Goal: Information Seeking & Learning: Compare options

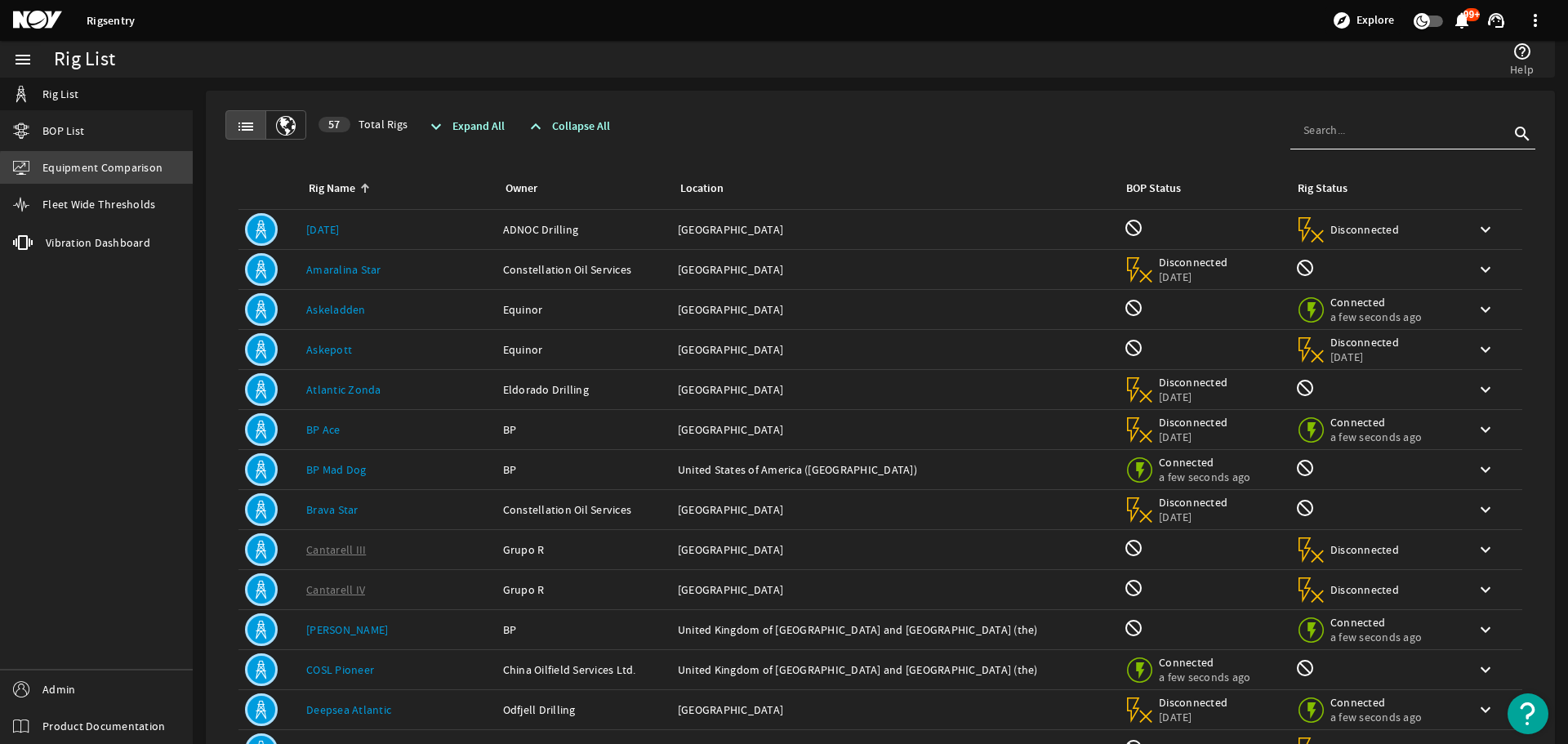
click at [103, 172] on span "Equipment Comparison" at bounding box center [103, 167] width 120 height 16
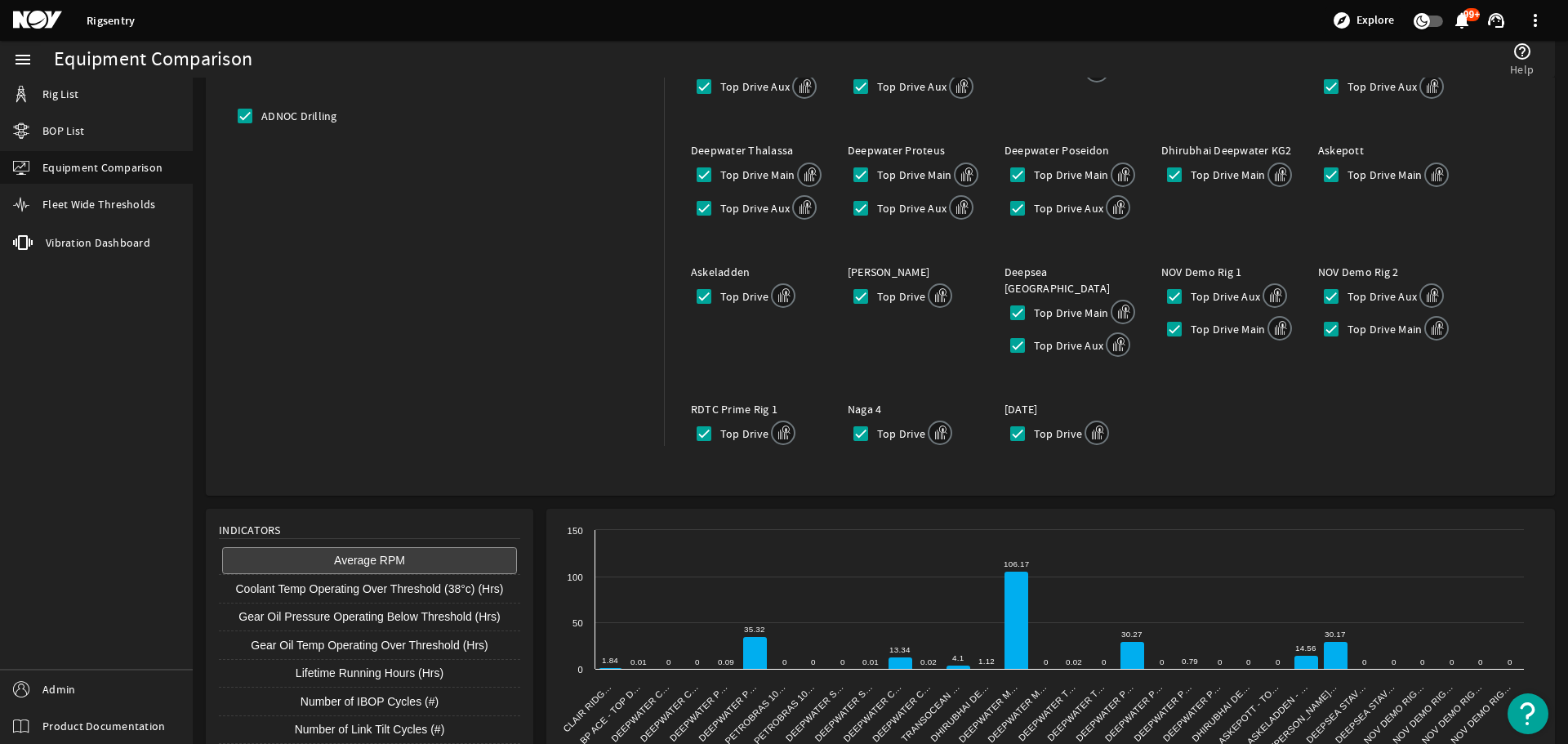
scroll to position [356, 0]
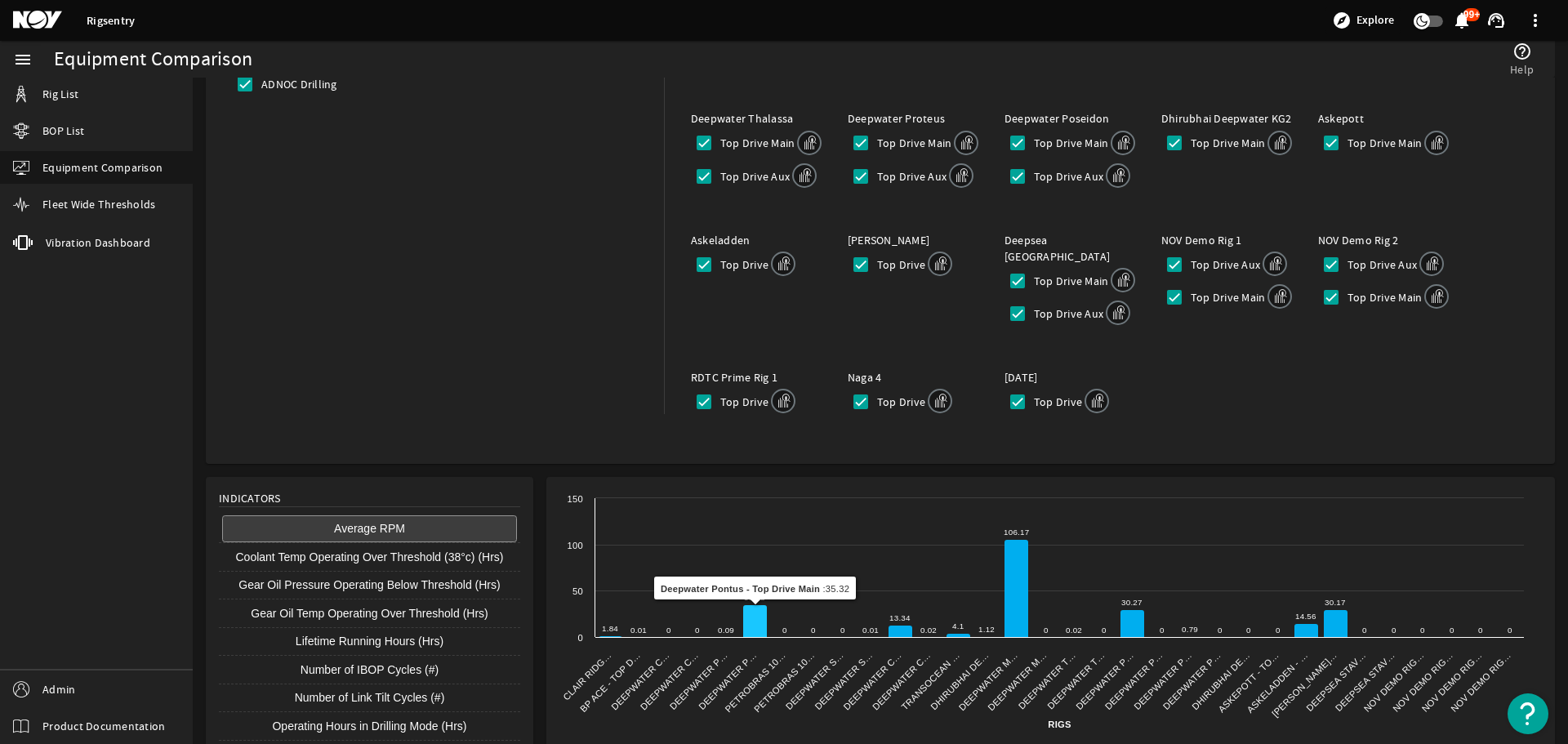
click at [760, 605] on icon at bounding box center [755, 621] width 24 height 33
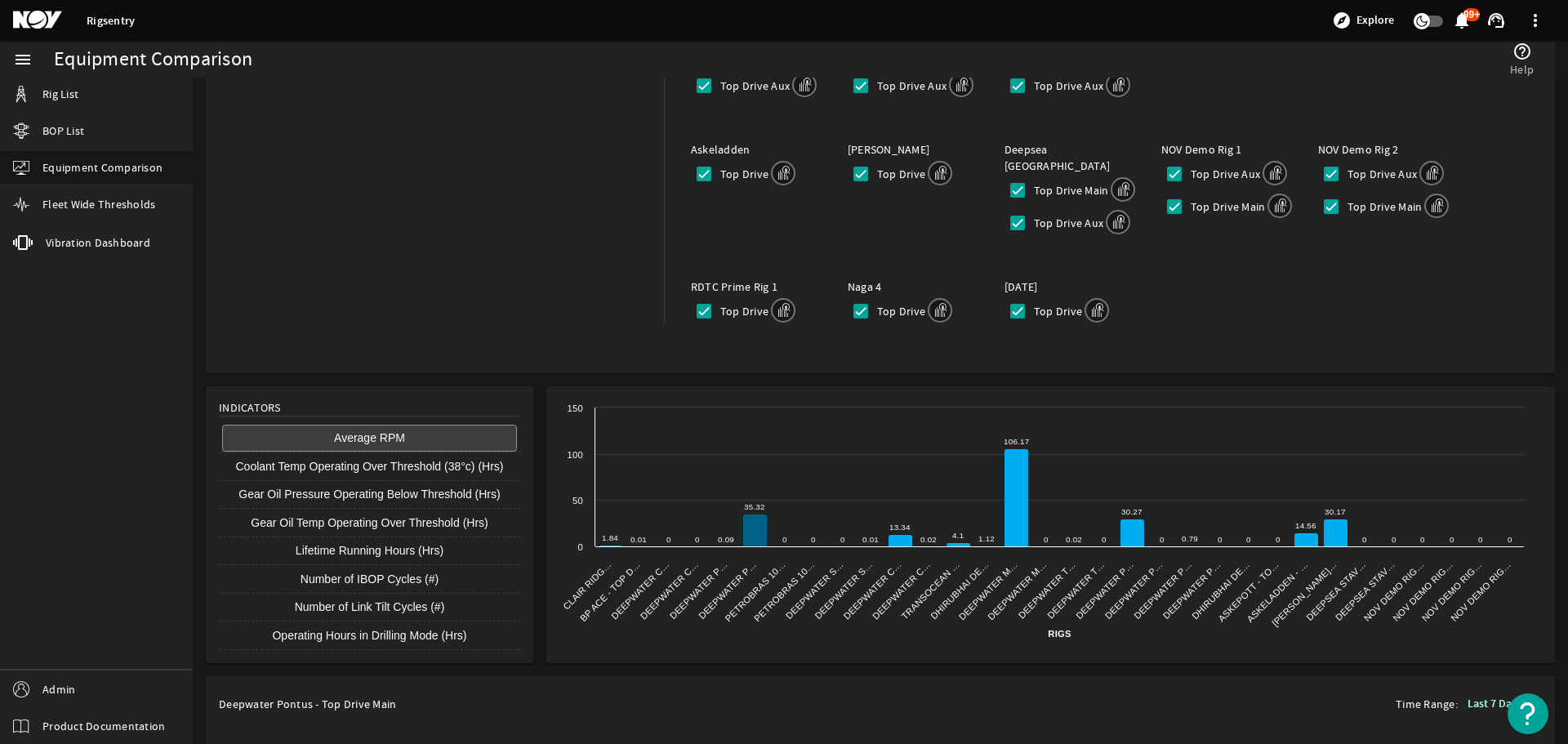
scroll to position [666, 0]
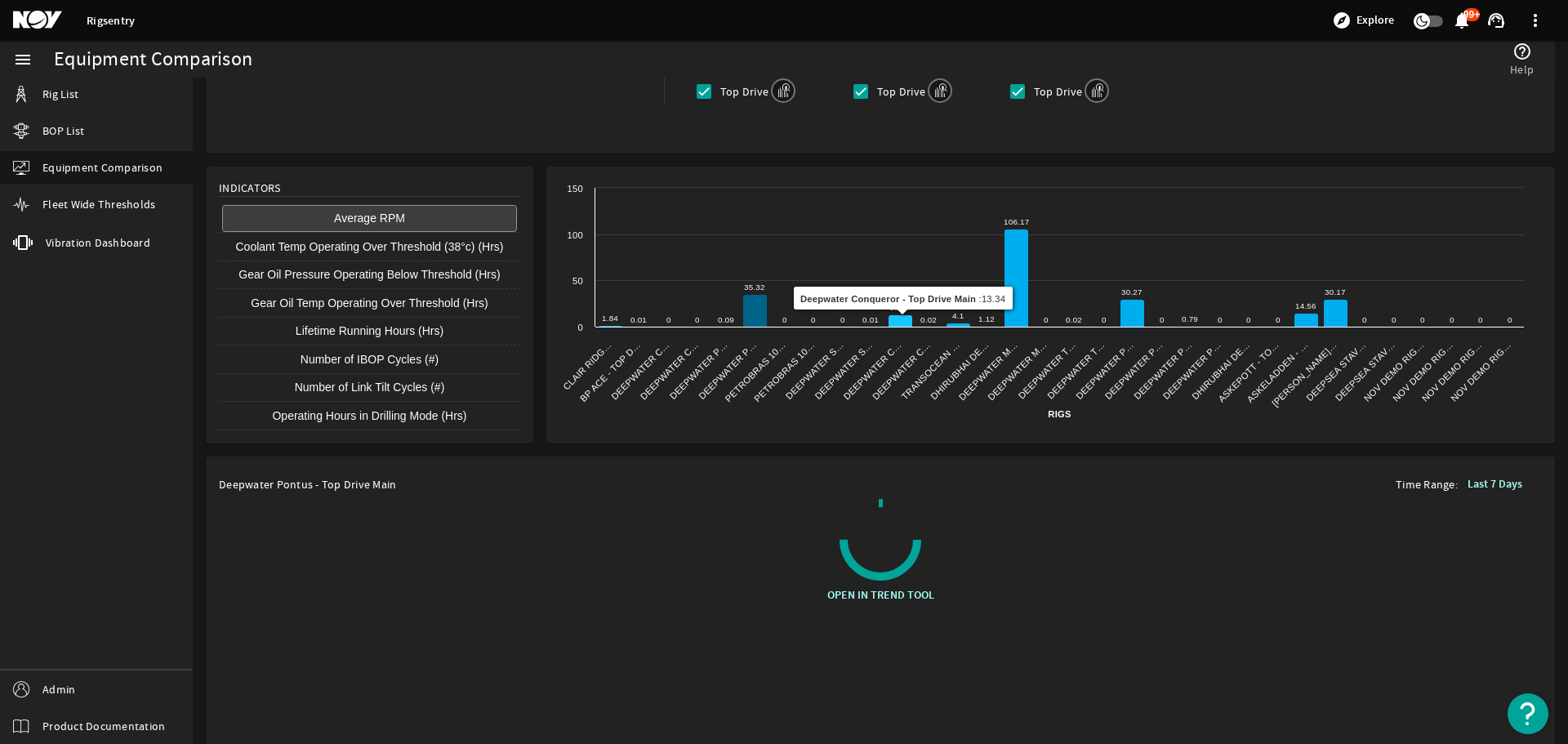
click at [901, 316] on icon at bounding box center [900, 322] width 24 height 12
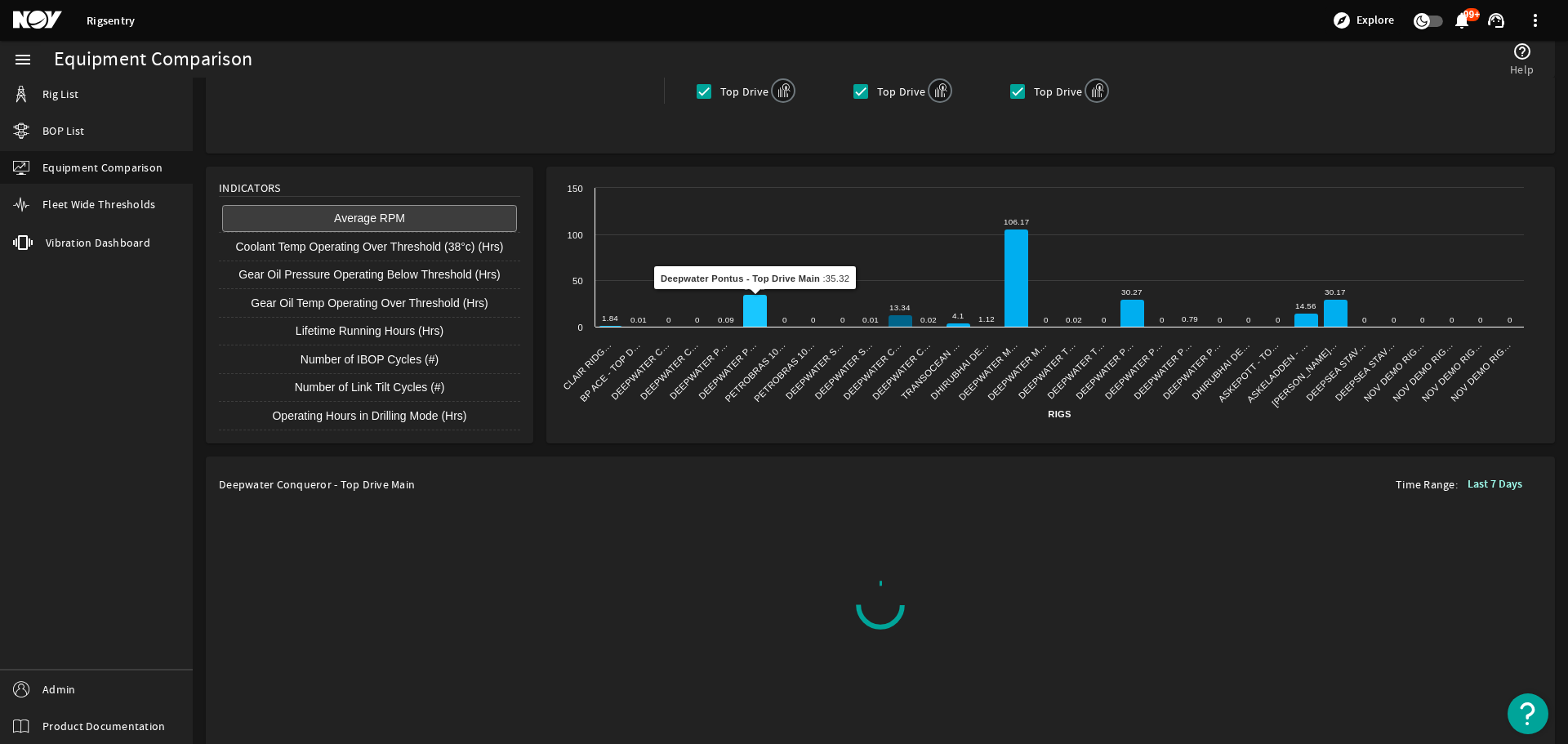
click at [754, 295] on icon at bounding box center [755, 311] width 24 height 33
